Goal: Navigation & Orientation: Find specific page/section

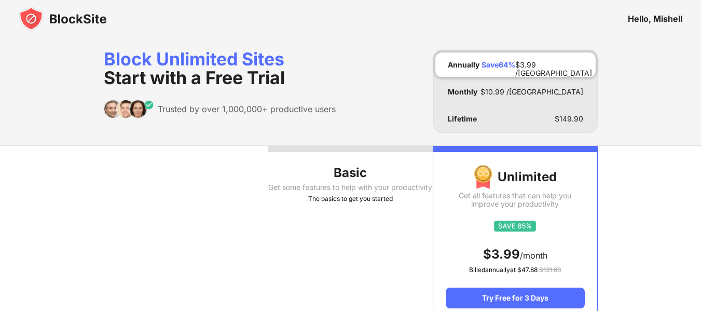
click at [98, 23] on img at bounding box center [63, 18] width 88 height 25
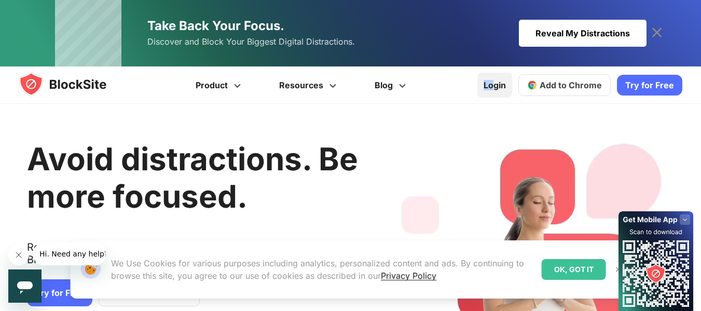
drag, startPoint x: 489, startPoint y: 98, endPoint x: 498, endPoint y: 84, distance: 16.8
click at [498, 84] on div "Login Add to Chrome Download on AppStore Download on Google Play Try for Free" at bounding box center [579, 84] width 205 height 37
click at [498, 84] on link "Login" at bounding box center [494, 85] width 35 height 25
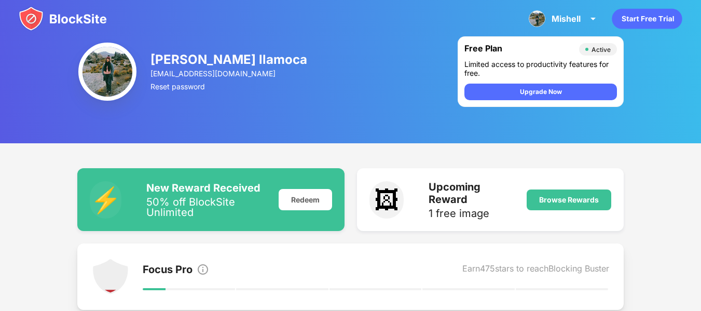
click at [85, 22] on img at bounding box center [63, 18] width 88 height 25
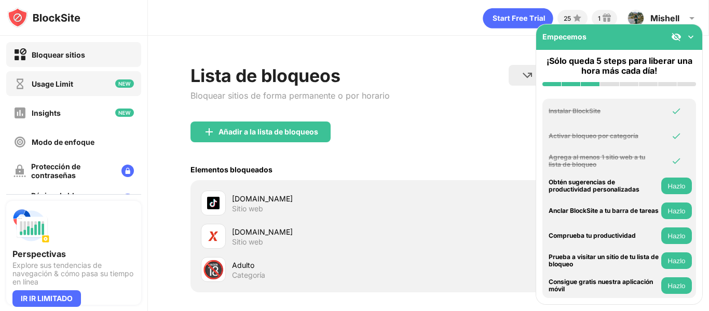
scroll to position [145, 0]
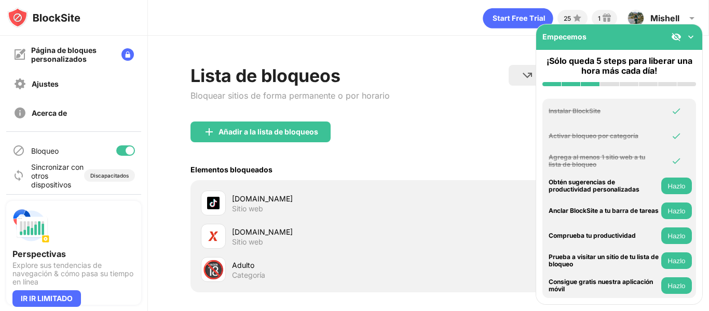
click at [116, 150] on div at bounding box center [125, 150] width 19 height 10
